Goal: Task Accomplishment & Management: Manage account settings

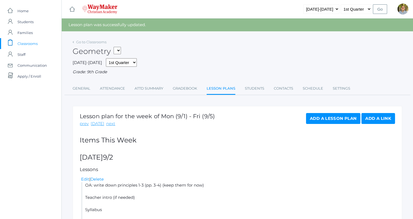
click at [34, 42] on span "Classrooms" at bounding box center [27, 43] width 20 height 11
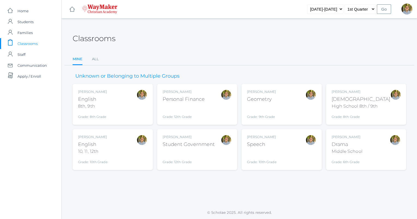
click at [338, 100] on div "[DEMOGRAPHIC_DATA]" at bounding box center [360, 99] width 59 height 7
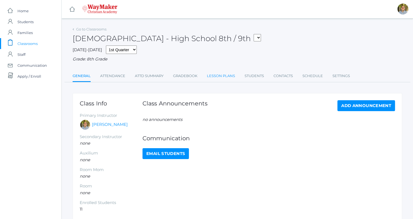
click at [217, 79] on link "Lesson Plans" at bounding box center [221, 76] width 28 height 11
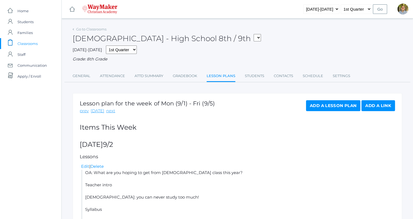
click at [25, 46] on span "Classrooms" at bounding box center [27, 43] width 20 height 11
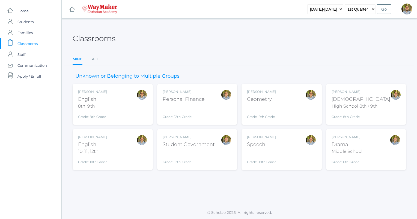
click at [128, 149] on div "Kylen Braileanu English 10, 11, 12th Grade: 10th Grade HSENGLISH" at bounding box center [112, 150] width 69 height 30
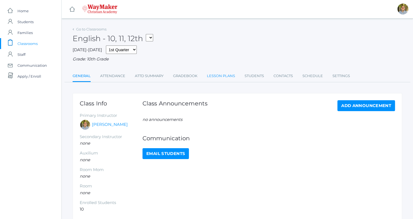
click at [216, 77] on link "Lesson Plans" at bounding box center [221, 76] width 28 height 11
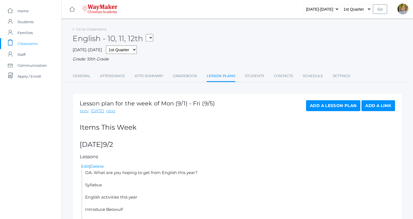
click at [223, 48] on div "2025-2026 1st Quarter 2nd Quarter 3rd Quarter 4th Quarter Grade: 10th Grade" at bounding box center [237, 54] width 329 height 17
click at [31, 41] on span "Classrooms" at bounding box center [27, 43] width 20 height 11
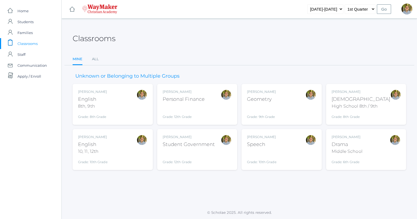
click at [343, 109] on div "Kylen Braileanu Bible High School 8th / 9th Grade: 8th Grade HSBIBLE" at bounding box center [360, 104] width 59 height 30
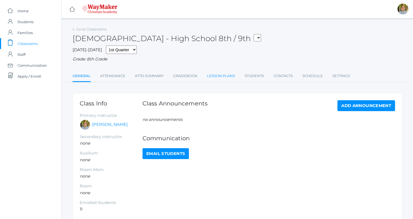
click at [216, 76] on link "Lesson Plans" at bounding box center [221, 76] width 28 height 11
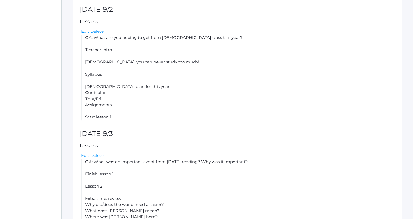
scroll to position [136, 0]
click at [85, 31] on link "Edit" at bounding box center [85, 30] width 8 height 5
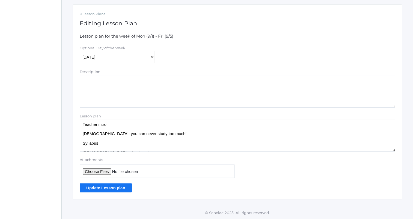
scroll to position [10, 0]
click at [126, 126] on textarea "OA: What are you hoping to get from Bible class this year? Teacher intro Bible:…" at bounding box center [237, 135] width 315 height 33
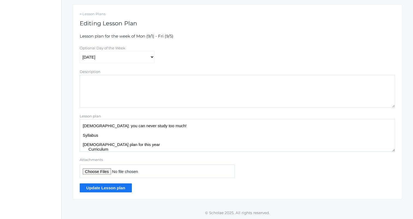
scroll to position [29, 0]
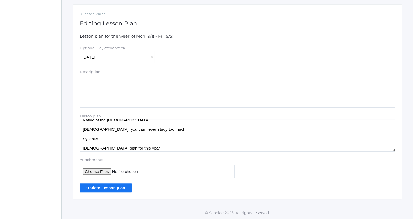
drag, startPoint x: 83, startPoint y: 126, endPoint x: 158, endPoint y: 131, distance: 75.5
click at [158, 131] on textarea "OA: What are you hoping to get from Bible class this year? Teacher intro Bible:…" at bounding box center [237, 135] width 315 height 33
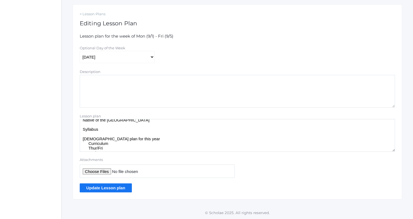
scroll to position [24, 0]
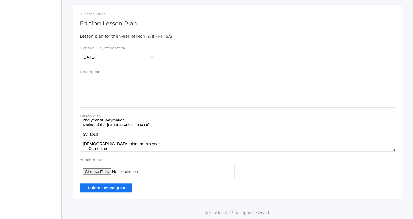
click at [130, 135] on textarea "OA: What are you hoping to get from Bible class this year? Teacher intro Bible:…" at bounding box center [237, 135] width 315 height 33
paste textarea "Bible: you can never study too much!"
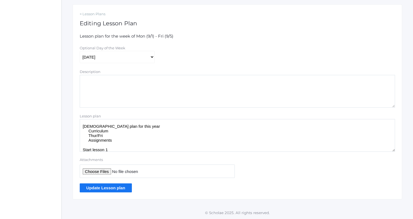
scroll to position [41, 0]
click at [138, 132] on textarea "OA: What are you hoping to get from Bible class this year? Teacher intro Bible:…" at bounding box center [237, 135] width 315 height 33
click at [135, 145] on textarea "OA: What are you hoping to get from Bible class this year? Teacher intro Bible:…" at bounding box center [237, 135] width 315 height 33
click at [129, 141] on textarea "OA: What are you hoping to get from Bible class this year? Teacher intro Bible:…" at bounding box center [237, 135] width 315 height 33
click at [88, 133] on textarea "OA: What are you hoping to get from Bible class this year? Teacher intro Bible:…" at bounding box center [237, 135] width 315 height 33
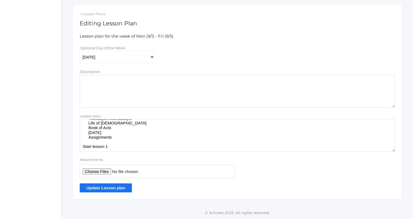
scroll to position [54, 0]
click at [127, 131] on textarea "OA: What are you hoping to get from Bible class this year? Teacher intro Bible:…" at bounding box center [237, 135] width 315 height 33
click at [121, 137] on textarea "OA: What are you hoping to get from Bible class this year? Teacher intro Bible:…" at bounding box center [237, 135] width 315 height 33
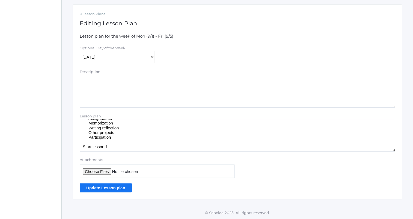
click at [151, 148] on textarea "OA: What are you hoping to get from Bible class this year? Teacher intro Bible:…" at bounding box center [237, 135] width 315 height 33
type textarea "OA: What are you hoping to get from Bible class this year? Teacher intro Mr. Br…"
click at [97, 172] on input "Attachments" at bounding box center [157, 171] width 155 height 13
type input "C:\fakepath\First Christmas Lesson 1.docx"
click at [120, 187] on input "Update Lesson plan" at bounding box center [106, 188] width 52 height 9
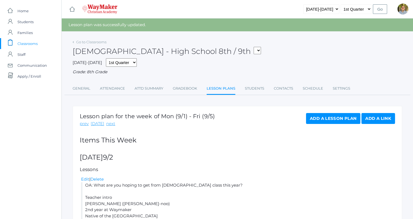
click at [23, 43] on span "Classrooms" at bounding box center [27, 43] width 20 height 11
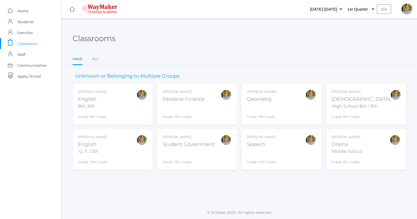
click at [118, 110] on div "[PERSON_NAME] [DEMOGRAPHIC_DATA] 8th, 9th Grade: 8th Grade 08ENGLISH" at bounding box center [112, 104] width 69 height 30
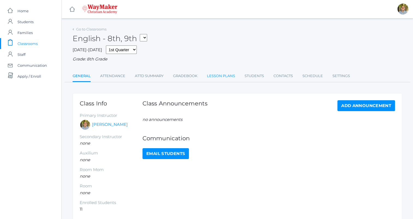
click at [223, 79] on link "Lesson Plans" at bounding box center [221, 76] width 28 height 11
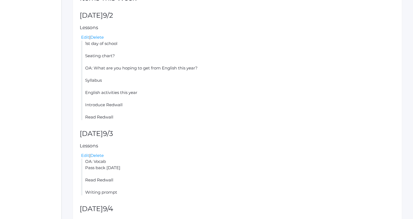
scroll to position [130, 0]
click at [87, 37] on link "Edit" at bounding box center [85, 36] width 8 height 5
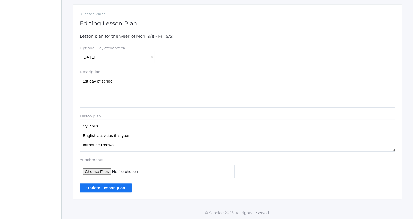
scroll to position [25, 0]
click at [135, 141] on textarea "Seating chart? OA: What are you hoping to get from English this year? Syllabus …" at bounding box center [237, 135] width 315 height 33
paste textarea "o Published 1986 o Written for students o Animals"
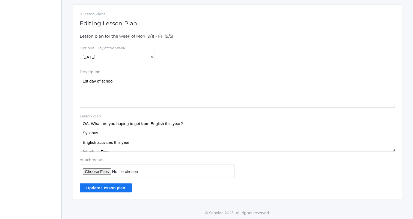
scroll to position [0, 0]
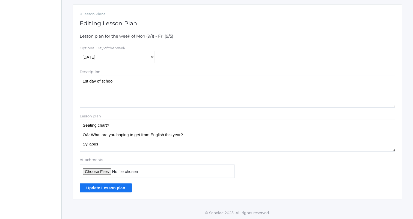
type textarea "Seating chart? OA: What are you hoping to get from English this year? Syllabus …"
click at [122, 187] on input "Update Lesson plan" at bounding box center [106, 188] width 52 height 9
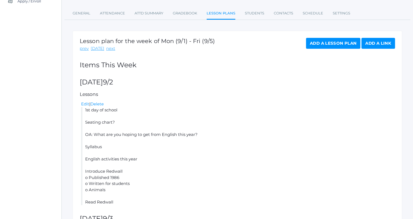
scroll to position [74, 0]
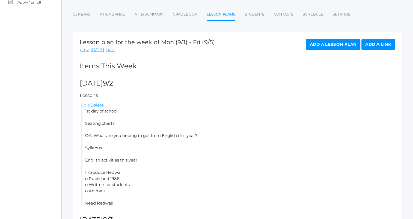
click at [85, 103] on link "Edit" at bounding box center [85, 105] width 8 height 5
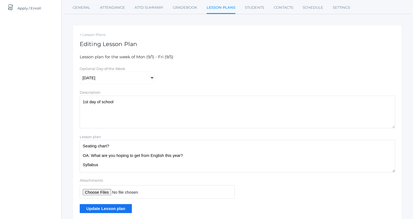
scroll to position [68, 0]
click at [123, 154] on textarea "Seating chart? OA: What are you hoping to get from English this year? Syllabus …" at bounding box center [237, 156] width 315 height 33
click at [120, 150] on textarea "Seating chart? OA: What are you hoping to get from English this year? Syllabus …" at bounding box center [237, 156] width 315 height 33
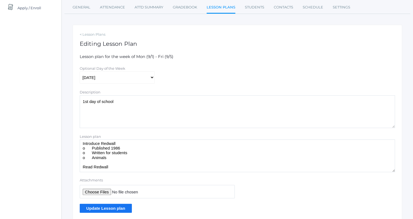
scroll to position [0, 0]
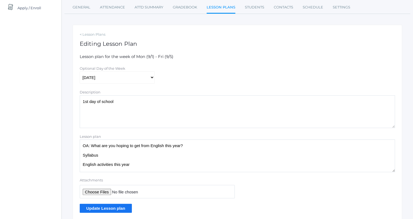
type textarea "OA: What are you hoping to get from English this year? Syllabus English activit…"
click at [116, 207] on input "Update Lesson plan" at bounding box center [106, 208] width 52 height 9
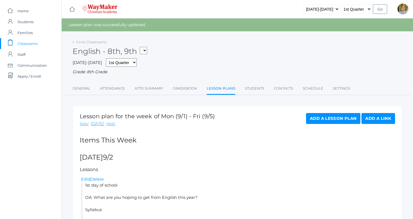
click at [21, 42] on span "Classrooms" at bounding box center [27, 43] width 20 height 11
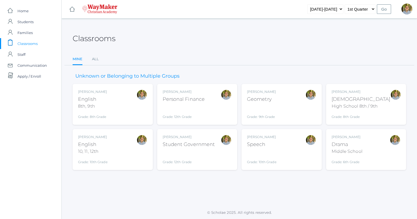
click at [352, 112] on div "Grade: 8th Grade" at bounding box center [360, 116] width 59 height 8
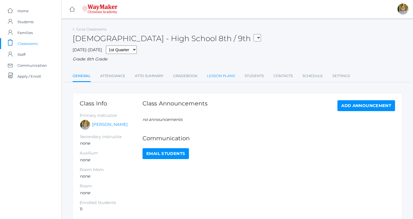
click at [217, 80] on link "Lesson Plans" at bounding box center [221, 76] width 28 height 11
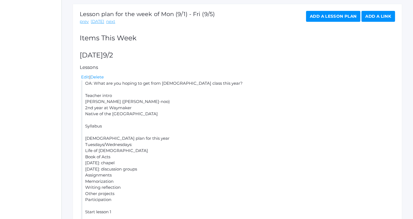
scroll to position [97, 0]
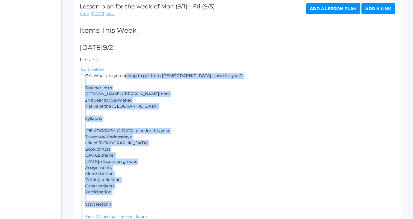
drag, startPoint x: 86, startPoint y: 75, endPoint x: 124, endPoint y: 212, distance: 142.0
click at [124, 212] on li "OA: What are you hoping to get from [DEMOGRAPHIC_DATA] class this year? Teacher…" at bounding box center [238, 146] width 314 height 147
copy li "OA: What are you hoping to get from Bible class this year? Teacher intro Mr. Br…"
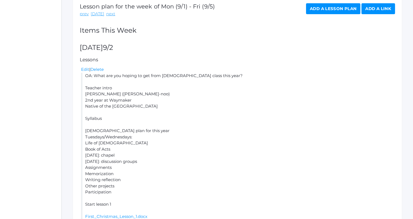
click at [196, 42] on div "Lesson plan for the week of Mon (9/1) - Fri (9/5) prev today next Add a Lesson …" at bounding box center [237, 214] width 329 height 436
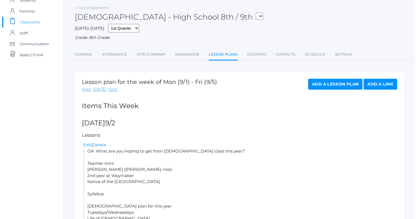
scroll to position [0, 0]
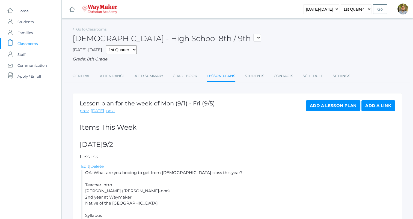
click at [29, 39] on span "Classrooms" at bounding box center [27, 43] width 20 height 11
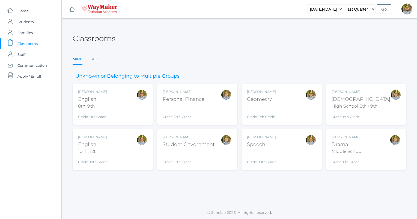
click at [125, 107] on div "Kylen Braileanu English 8th, 9th Grade: 8th Grade 08ENGLISH" at bounding box center [112, 104] width 69 height 30
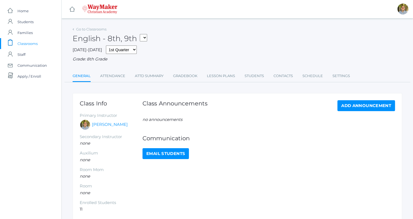
scroll to position [26, 0]
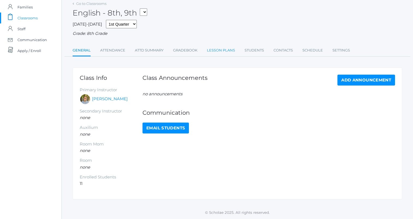
click at [223, 48] on link "Lesson Plans" at bounding box center [221, 50] width 28 height 11
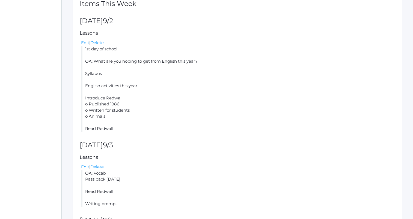
scroll to position [124, 0]
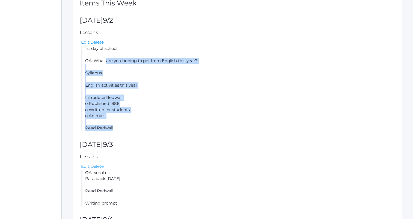
drag, startPoint x: 85, startPoint y: 61, endPoint x: 117, endPoint y: 125, distance: 71.8
click at [117, 125] on li "1st day of school OA: What are you hoping to get from English this year? Syllab…" at bounding box center [238, 89] width 314 height 86
drag, startPoint x: 117, startPoint y: 125, endPoint x: 107, endPoint y: 112, distance: 16.7
click at [107, 112] on li "1st day of school OA: What are you hoping to get from English this year? Syllab…" at bounding box center [238, 89] width 314 height 86
click at [158, 99] on li "1st day of school OA: What are you hoping to get from English this year? Syllab…" at bounding box center [238, 89] width 314 height 86
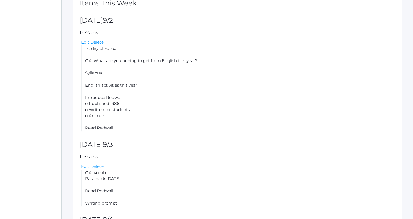
drag, startPoint x: 85, startPoint y: 60, endPoint x: 120, endPoint y: 138, distance: 85.5
click at [120, 138] on div "Lesson plan for the week of Mon (9/1) - Fri (9/5) prev today next Add a Lesson …" at bounding box center [237, 174] width 329 height 411
drag, startPoint x: 120, startPoint y: 138, endPoint x: 113, endPoint y: 137, distance: 7.0
click at [113, 137] on div "Lesson plan for the week of Mon (9/1) - Fri (9/5) prev today next Add a Lesson …" at bounding box center [237, 174] width 329 height 411
click at [115, 127] on li "1st day of school OA: What are you hoping to get from English this year? Syllab…" at bounding box center [238, 89] width 314 height 86
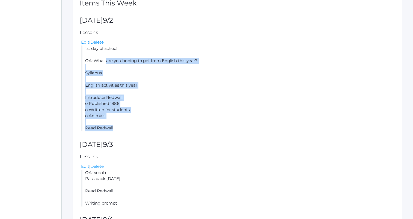
drag, startPoint x: 85, startPoint y: 61, endPoint x: 115, endPoint y: 130, distance: 75.2
click at [115, 130] on li "1st day of school OA: What are you hoping to get from English this year? Syllab…" at bounding box center [238, 89] width 314 height 86
copy li "OA: What are you hoping to get from English this year? Syllabus English activit…"
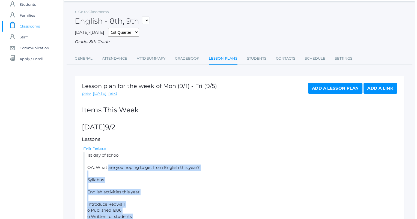
scroll to position [0, 0]
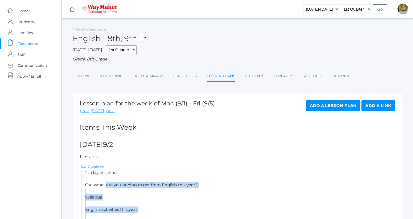
click at [29, 46] on span "Classrooms" at bounding box center [27, 43] width 20 height 11
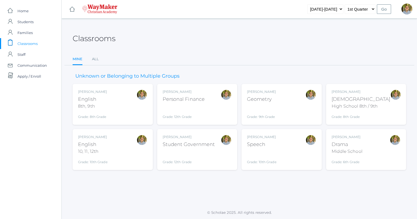
click at [112, 148] on div "Kylen Braileanu English 10, 11, 12th Grade: 10th Grade HSENGLISH" at bounding box center [112, 150] width 69 height 30
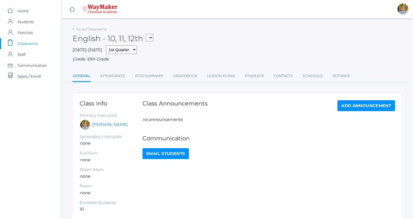
scroll to position [26, 0]
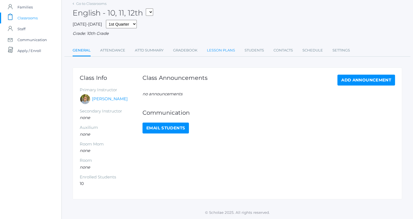
click at [225, 51] on link "Lesson Plans" at bounding box center [221, 50] width 28 height 11
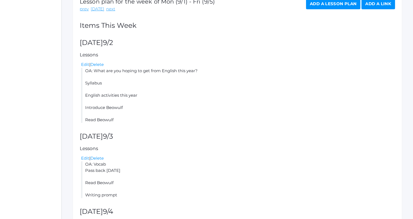
scroll to position [100, 0]
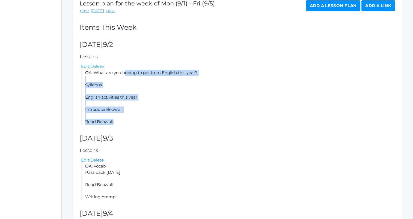
drag, startPoint x: 86, startPoint y: 73, endPoint x: 117, endPoint y: 122, distance: 58.3
click at [117, 122] on li "OA: What are you hoping to get from English this year? Syllabus English activit…" at bounding box center [238, 97] width 314 height 55
copy li "OA: What are you hoping to get from English this year? Syllabus English activit…"
click at [175, 119] on li "OA: What are you hoping to get from English this year? Syllabus English activit…" at bounding box center [238, 97] width 314 height 55
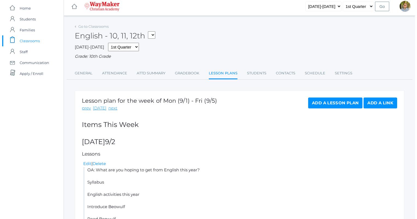
scroll to position [0, 0]
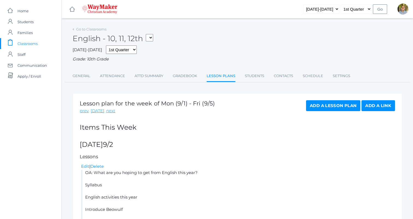
click at [31, 41] on span "Classrooms" at bounding box center [27, 43] width 20 height 11
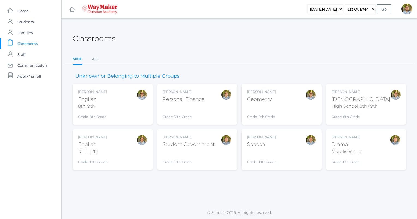
click at [278, 110] on div "Kylen Braileanu Geometry Grade: 9th Grade GEOM" at bounding box center [281, 104] width 69 height 30
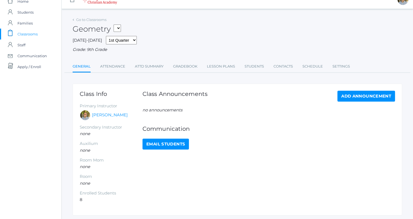
scroll to position [10, 0]
click at [221, 68] on link "Lesson Plans" at bounding box center [221, 66] width 28 height 11
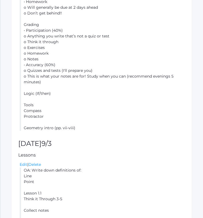
scroll to position [303, 0]
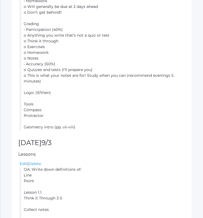
click at [149, 72] on li "OA: write down principles 1-3 (pp. 3-4) (keep them for now) Teacher intro (if n…" at bounding box center [102, 7] width 165 height 246
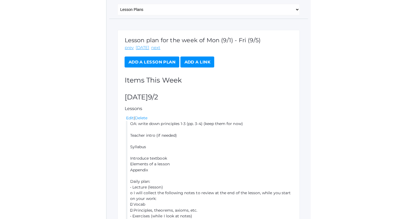
scroll to position [0, 0]
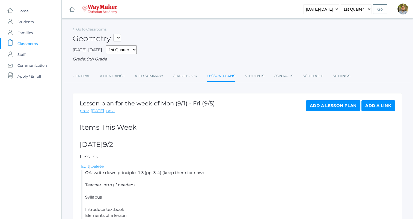
click at [26, 41] on span "Classrooms" at bounding box center [27, 43] width 20 height 11
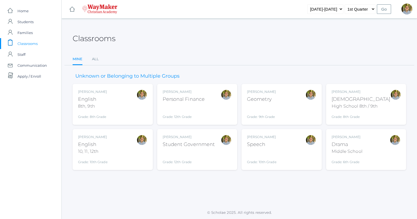
click at [276, 151] on div "Grade: 10th Grade" at bounding box center [261, 158] width 29 height 14
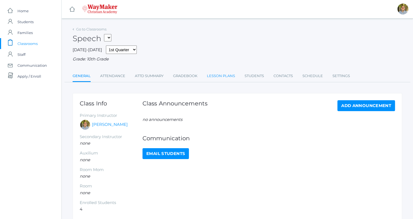
click at [221, 77] on link "Lesson Plans" at bounding box center [221, 76] width 28 height 11
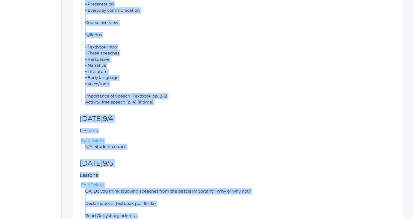
scroll to position [367, 0]
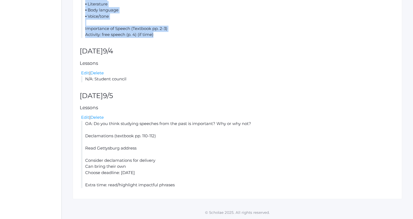
drag, startPoint x: 85, startPoint y: 76, endPoint x: 164, endPoint y: 36, distance: 87.9
copy li "OA: What are you hoping to get out of Speech? • Why take Speech? ◦ Student answ…"
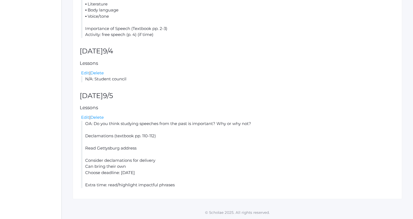
click at [227, 125] on li "OA: Do you think studying speeches from the past is important? Why or why not? …" at bounding box center [238, 155] width 314 height 68
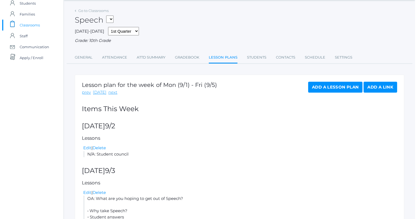
scroll to position [0, 0]
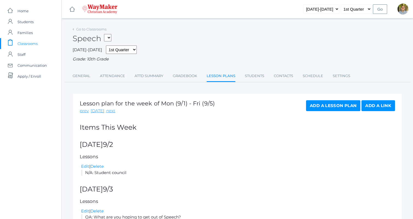
click at [29, 41] on span "Classrooms" at bounding box center [27, 43] width 20 height 11
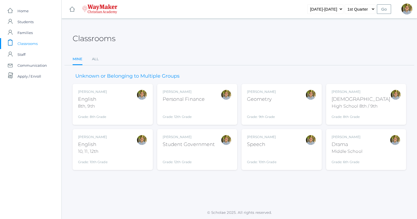
click at [379, 146] on div "[PERSON_NAME] Drama Middle School Grade: 6th Grade THEATER" at bounding box center [365, 150] width 69 height 30
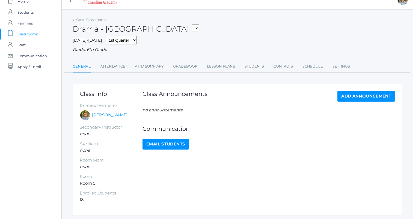
scroll to position [10, 0]
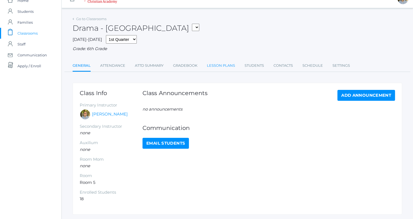
click at [221, 66] on link "Lesson Plans" at bounding box center [221, 65] width 28 height 11
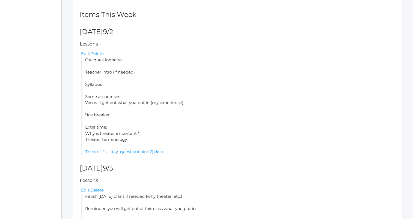
scroll to position [113, 0]
drag, startPoint x: 86, startPoint y: 59, endPoint x: 137, endPoint y: 138, distance: 93.8
click at [137, 138] on li "OA: questionnaire Teacher intro (if needed) Syllabus Some assurances You will g…" at bounding box center [238, 106] width 314 height 98
copy li "OA: questionnaire Teacher intro (if needed) Syllabus Some assurances You will g…"
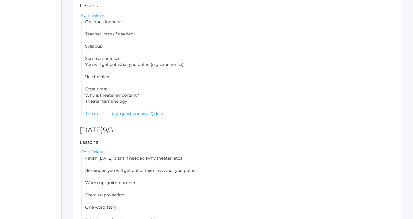
scroll to position [150, 0]
click at [181, 103] on li "OA: questionnaire Teacher intro (if needed) Syllabus Some assurances You will g…" at bounding box center [238, 69] width 314 height 98
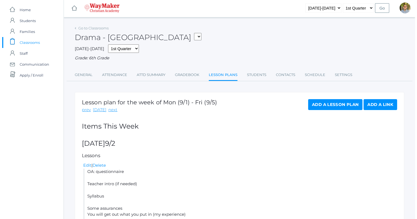
scroll to position [0, 0]
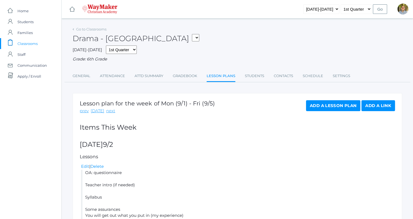
click at [32, 46] on span "Classrooms" at bounding box center [27, 43] width 20 height 11
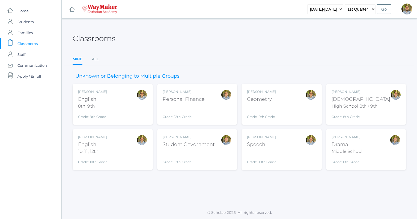
click at [119, 107] on div "Kylen Braileanu English 8th, 9th Grade: 8th Grade 08ENGLISH" at bounding box center [112, 104] width 69 height 30
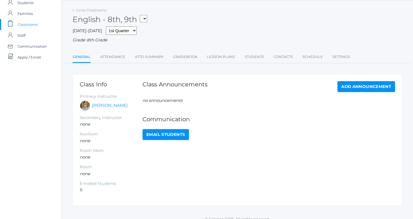
scroll to position [20, 0]
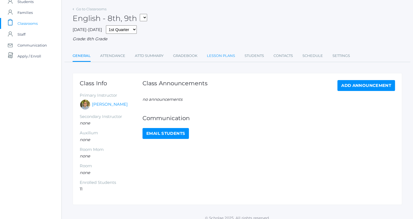
click at [214, 58] on link "Lesson Plans" at bounding box center [221, 55] width 28 height 11
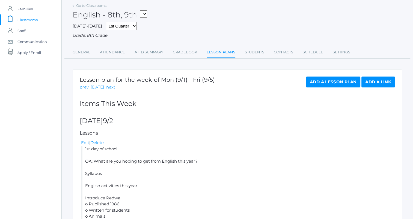
scroll to position [13, 0]
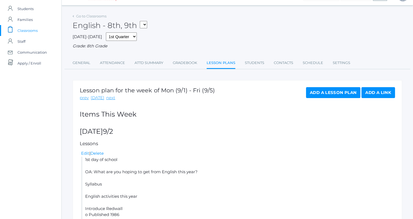
click at [30, 28] on span "Classrooms" at bounding box center [27, 30] width 20 height 11
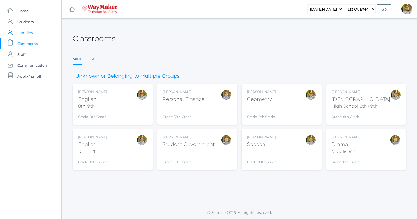
click at [29, 31] on span "Families" at bounding box center [24, 32] width 15 height 11
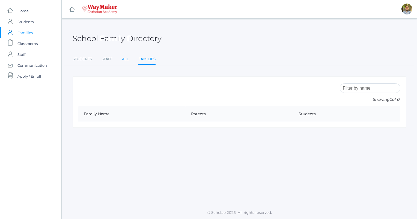
click at [127, 58] on link "All" at bounding box center [125, 59] width 7 height 11
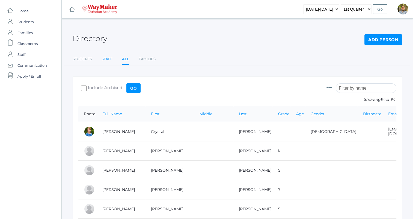
click at [107, 58] on link "Staff" at bounding box center [106, 59] width 11 height 11
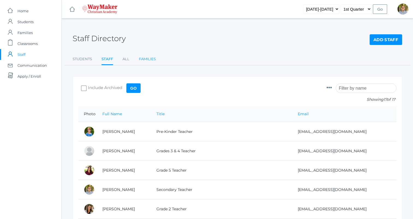
click at [145, 58] on link "Families" at bounding box center [147, 59] width 17 height 11
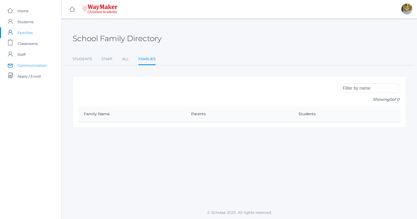
click at [34, 61] on span "Communication" at bounding box center [31, 65] width 29 height 11
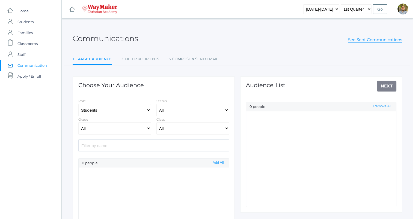
select select "Enrolled"
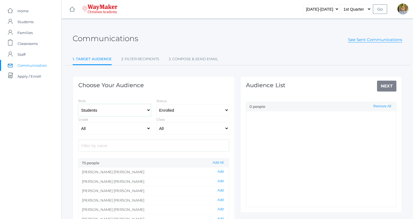
click at [106, 111] on select "Students Staff" at bounding box center [114, 110] width 73 height 12
click at [27, 25] on span "Students" at bounding box center [25, 21] width 16 height 11
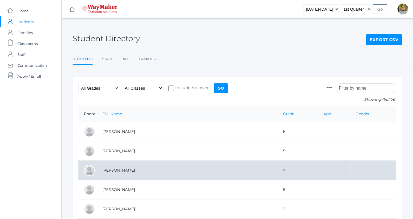
click at [177, 173] on td "Baker, Josey" at bounding box center [187, 170] width 181 height 19
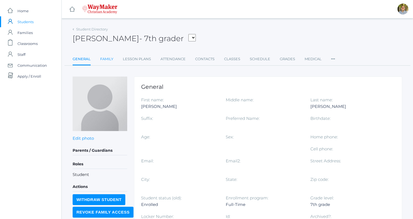
click at [110, 61] on link "Family" at bounding box center [106, 59] width 13 height 11
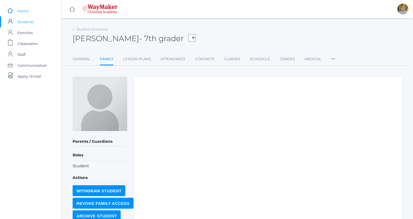
click at [28, 8] on link "icons/ui/navigation/home Created with Sketch. Home" at bounding box center [30, 10] width 61 height 11
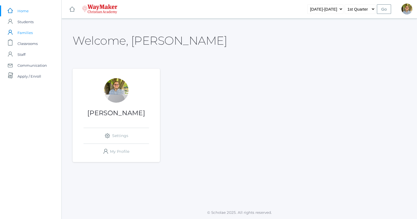
click at [35, 29] on link "icons/user/plain Created with Sketch. Families" at bounding box center [30, 32] width 61 height 11
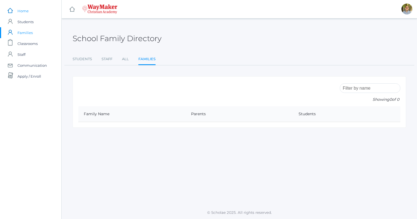
click at [23, 11] on span "Home" at bounding box center [22, 10] width 11 height 11
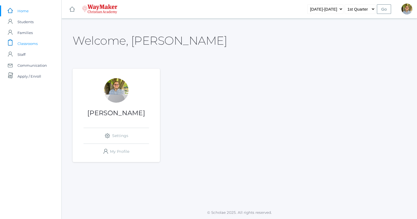
click at [31, 46] on span "Classrooms" at bounding box center [27, 43] width 20 height 11
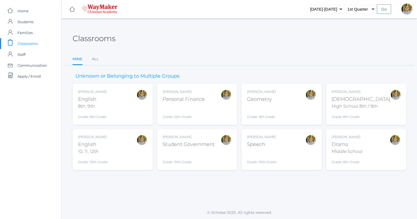
click at [125, 105] on div "Kylen Braileanu English 8th, 9th Grade: 8th Grade 08ENGLISH" at bounding box center [112, 104] width 69 height 30
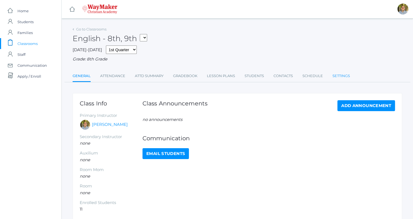
click at [348, 79] on link "Settings" at bounding box center [340, 76] width 17 height 11
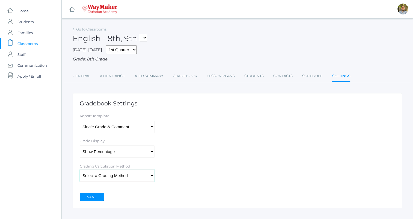
click at [138, 177] on select "Select a Grading Method Percent Method Points Method" at bounding box center [117, 176] width 75 height 12
select select "1"
click at [80, 170] on select "Select a Grading Method Percent Method Points Method" at bounding box center [117, 176] width 75 height 12
click at [97, 199] on button "Save" at bounding box center [92, 197] width 25 height 8
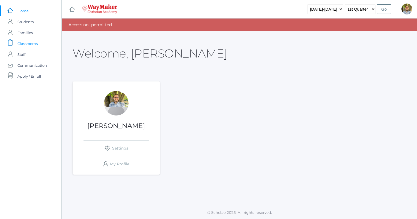
click at [34, 45] on span "Classrooms" at bounding box center [27, 43] width 20 height 11
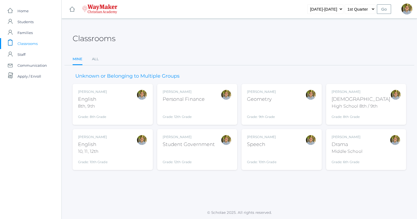
click at [139, 105] on div at bounding box center [141, 104] width 11 height 30
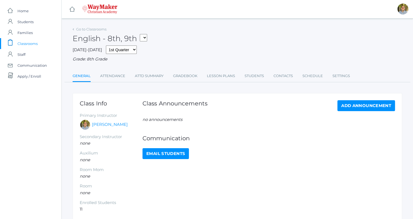
click at [344, 71] on div "Go to Classrooms English - 8th, 9th FINANCE - Personal Finance SG - Student Gov…" at bounding box center [237, 53] width 329 height 57
click at [343, 75] on link "Settings" at bounding box center [340, 76] width 17 height 11
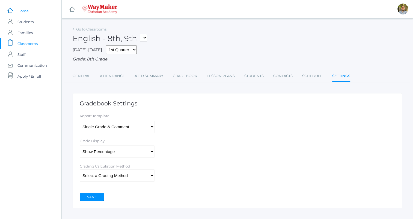
click at [31, 10] on link "icons/ui/navigation/home Created with Sketch. Home" at bounding box center [30, 10] width 61 height 11
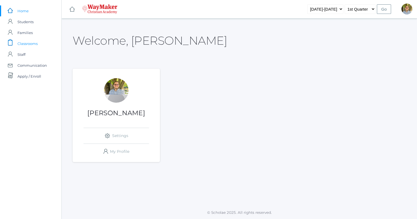
click at [33, 46] on span "Classrooms" at bounding box center [27, 43] width 20 height 11
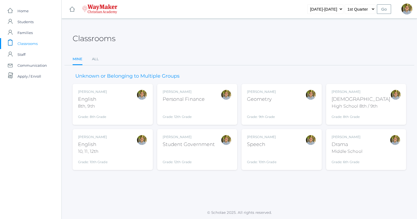
click at [181, 105] on div "Kylen Braileanu Personal Finance Grade: 12th Grade FINANCE" at bounding box center [184, 104] width 42 height 30
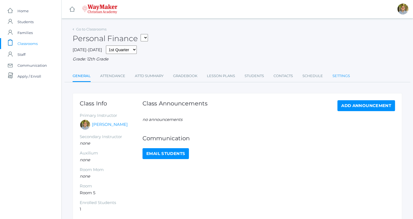
click at [344, 79] on link "Settings" at bounding box center [340, 76] width 17 height 11
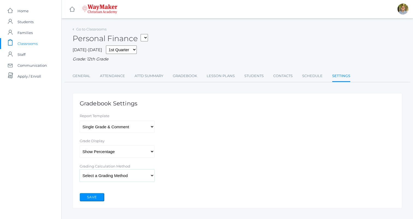
click at [143, 173] on select "Select a Grading Method Percent Method Points Method" at bounding box center [117, 176] width 75 height 12
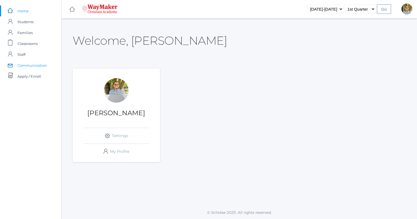
click at [38, 67] on span "Communication" at bounding box center [31, 65] width 29 height 11
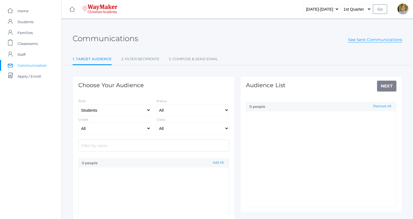
select select "Enrolled"
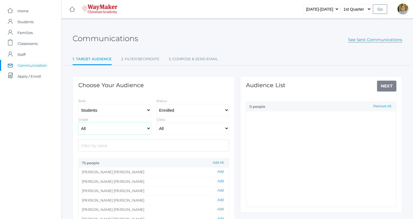
click at [130, 127] on select "All Elementary - Pre-K - Kindergarten - 1st Grade - 2nd Grade - 3rd Grade - 4th…" at bounding box center [114, 128] width 73 height 12
click at [193, 96] on div "Choose Your Audience Role Students Staff Status All Enrolled Withdrawn Grade Al…" at bounding box center [154, 172] width 162 height 193
click at [131, 108] on select "Students Staff" at bounding box center [114, 110] width 73 height 12
click at [33, 31] on link "icons/user/plain Created with Sketch. Families" at bounding box center [30, 32] width 61 height 11
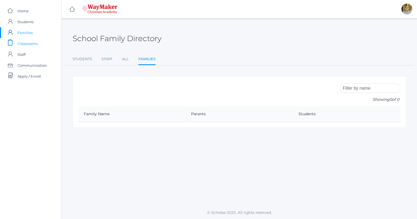
click at [33, 44] on span "Classrooms" at bounding box center [27, 43] width 20 height 11
